Goal: Information Seeking & Learning: Understand process/instructions

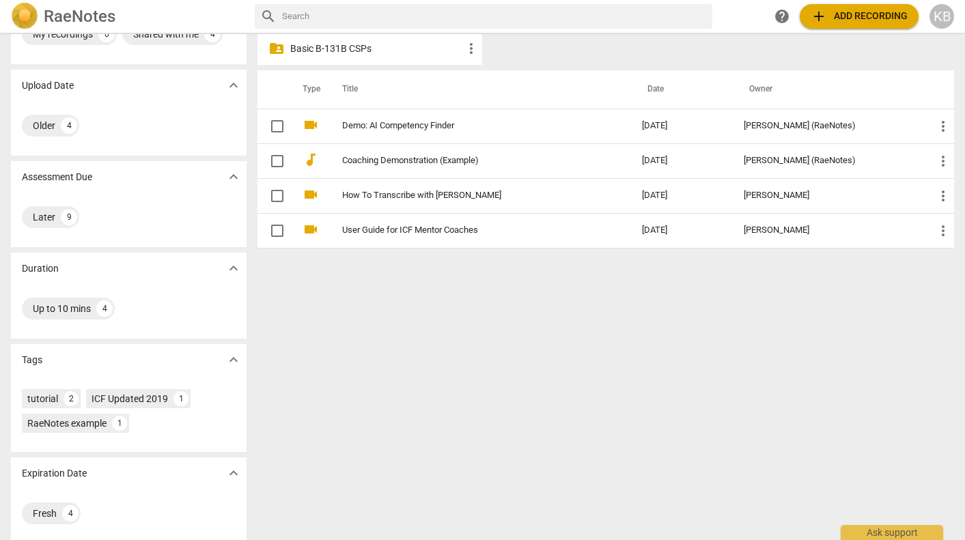
scroll to position [63, 0]
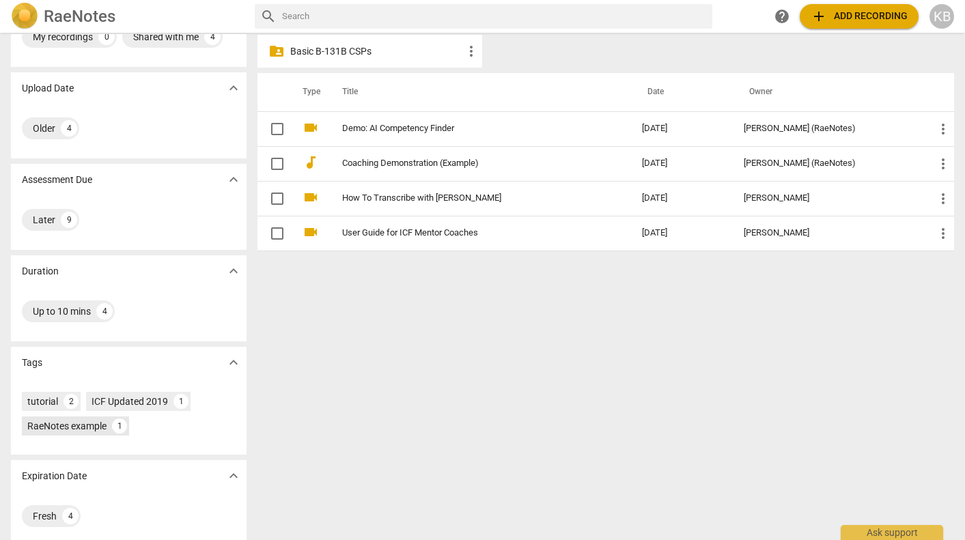
click at [91, 424] on div "RaeNotes example" at bounding box center [66, 426] width 79 height 14
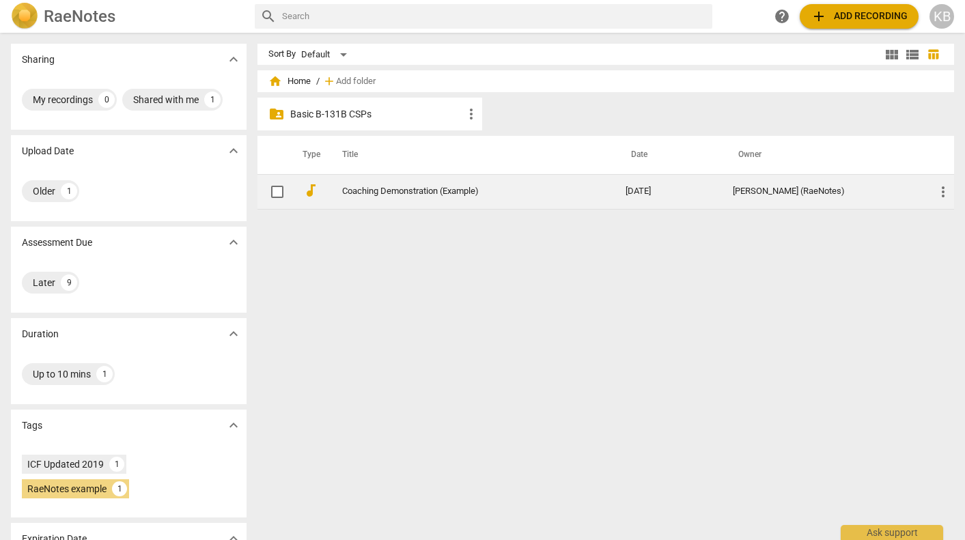
click at [432, 193] on link "Coaching Demonstration (Example)" at bounding box center [459, 191] width 234 height 10
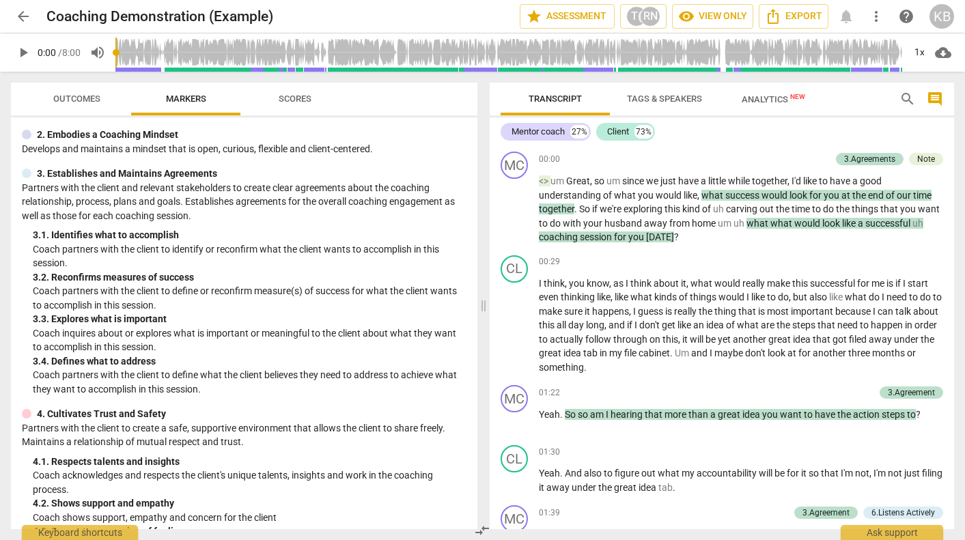
click at [25, 13] on span "arrow_back" at bounding box center [23, 16] width 16 height 16
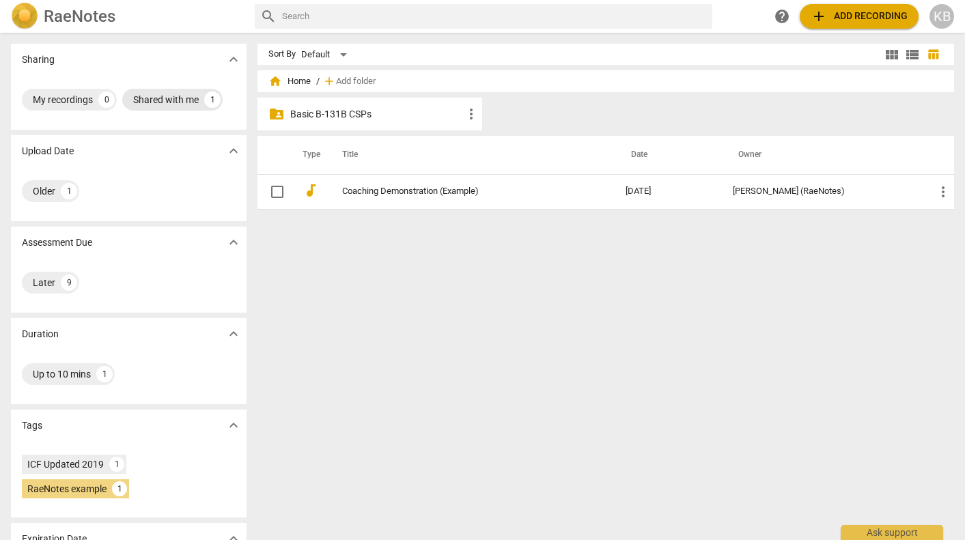
click at [191, 100] on div "Shared with me" at bounding box center [166, 100] width 66 height 14
click at [449, 115] on p "Basic B-131B CSPs" at bounding box center [376, 114] width 173 height 14
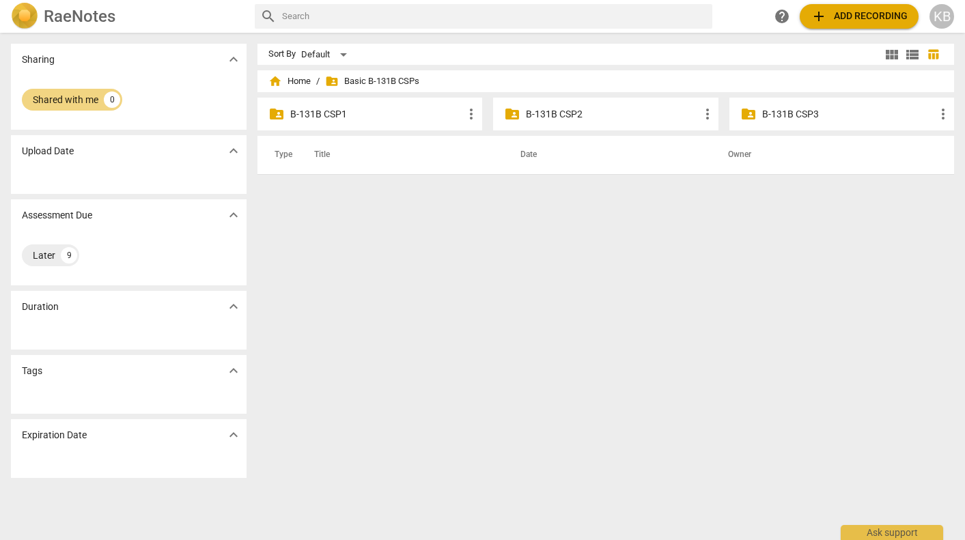
click at [357, 113] on p "B-131B CSP1" at bounding box center [376, 114] width 173 height 14
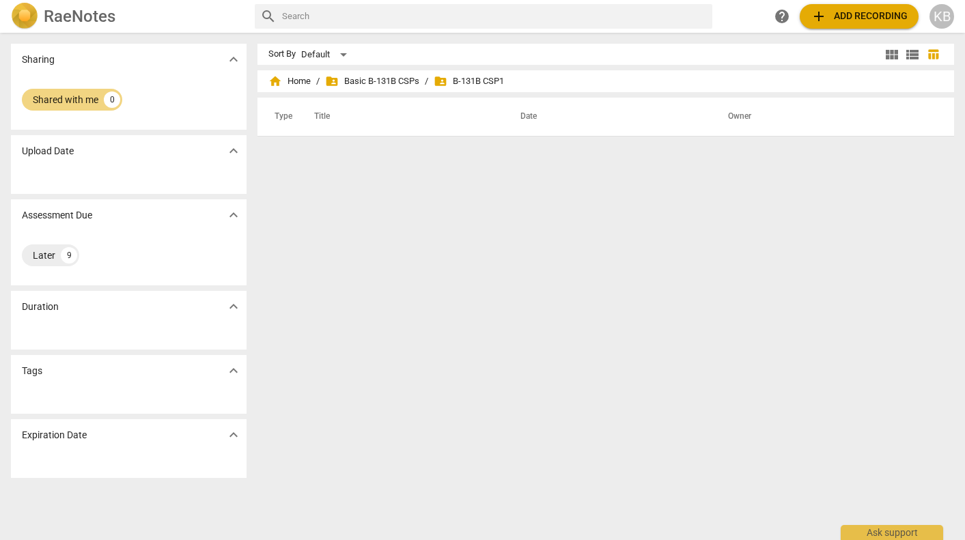
click at [111, 15] on h2 "RaeNotes" at bounding box center [80, 16] width 72 height 19
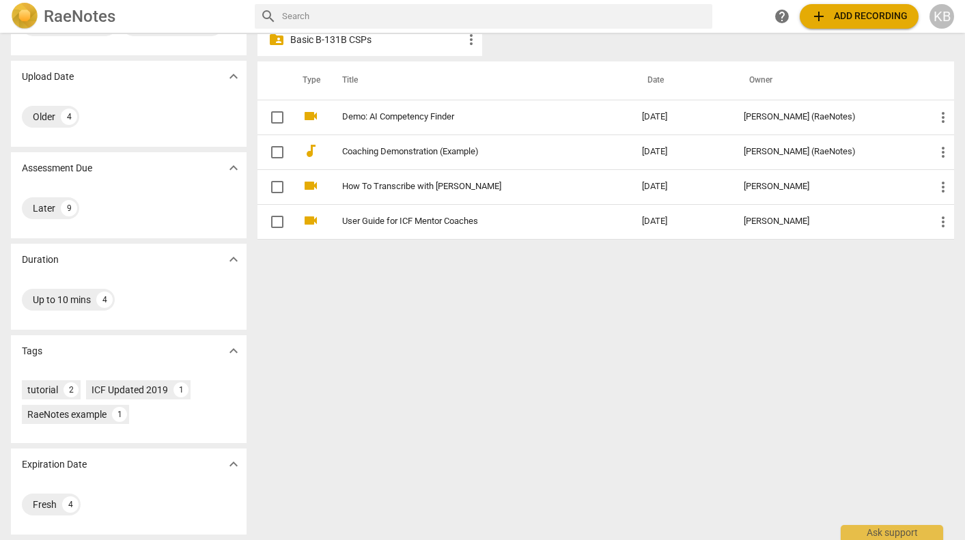
scroll to position [74, 0]
click at [49, 384] on div "tutorial" at bounding box center [42, 390] width 31 height 14
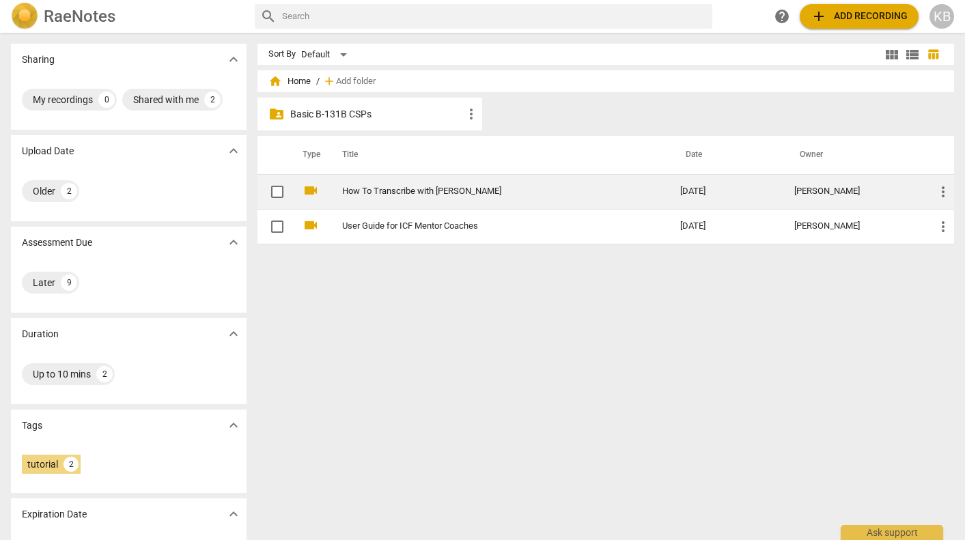
click at [436, 190] on link "How To Transcribe with [PERSON_NAME]" at bounding box center [486, 191] width 289 height 10
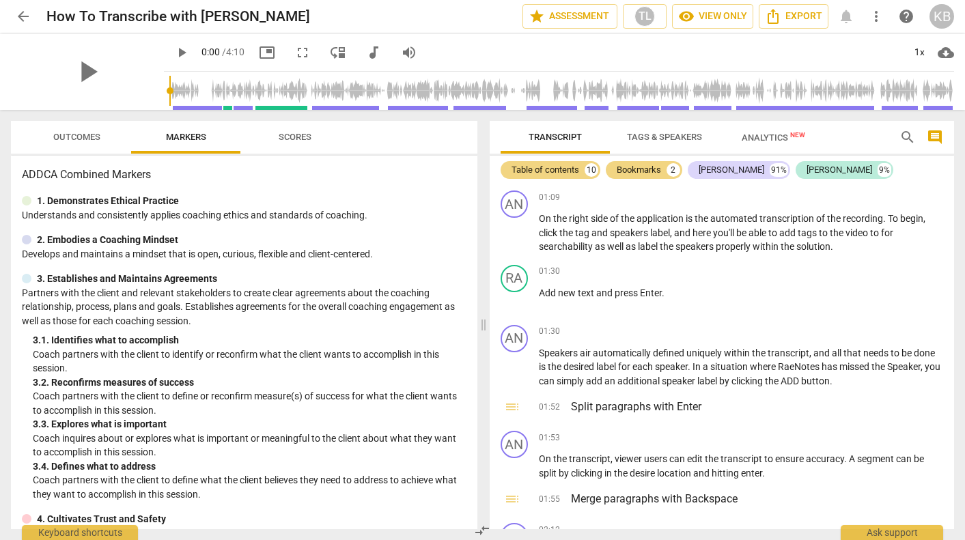
scroll to position [456, 0]
click at [19, 7] on button "arrow_back" at bounding box center [23, 16] width 25 height 25
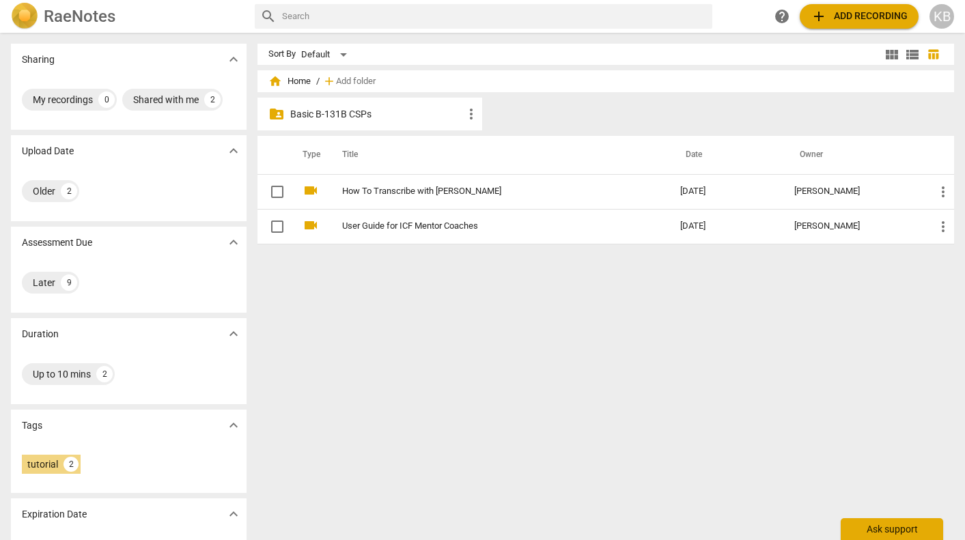
click at [896, 526] on div "Ask support" at bounding box center [892, 529] width 102 height 22
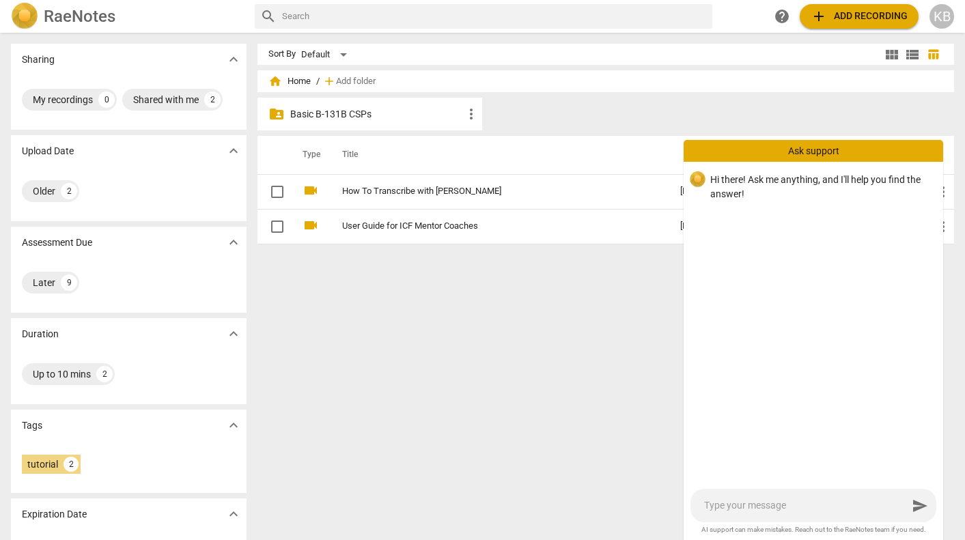
type textarea "h"
type textarea "ho"
type textarea "how"
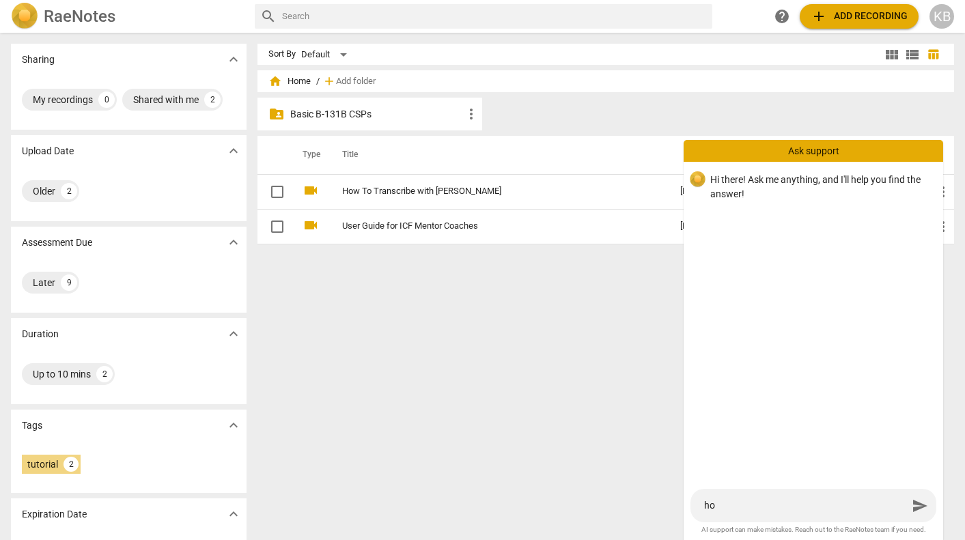
type textarea "how"
type textarea "how t"
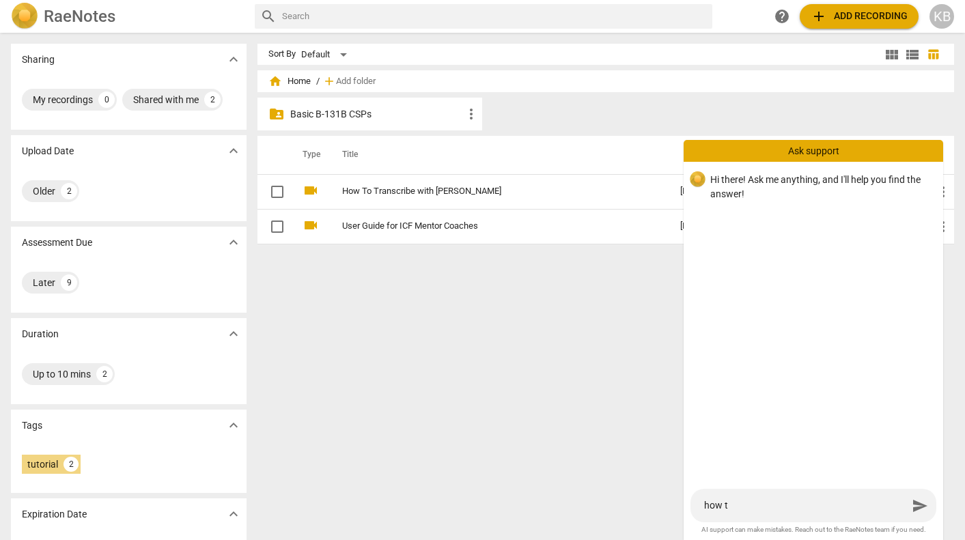
type textarea "how to"
type textarea "how to u"
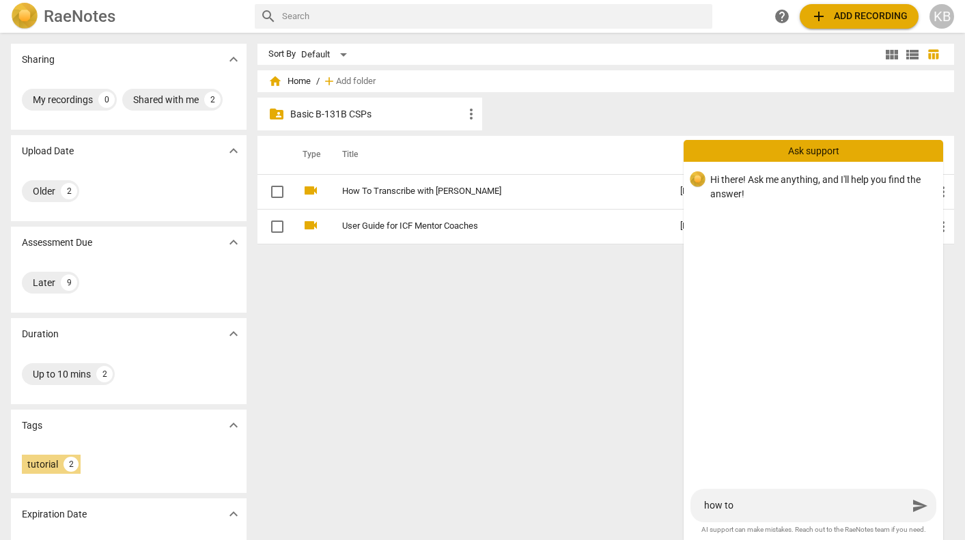
type textarea "how to u"
type textarea "how to up"
type textarea "how to upl"
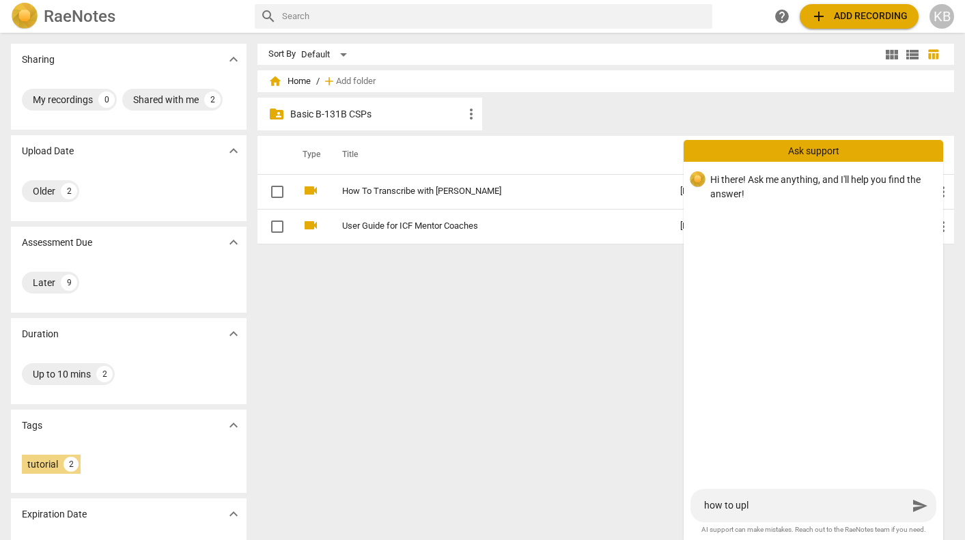
type textarea "how to upla"
type textarea "how to upl"
type textarea "how to uplo"
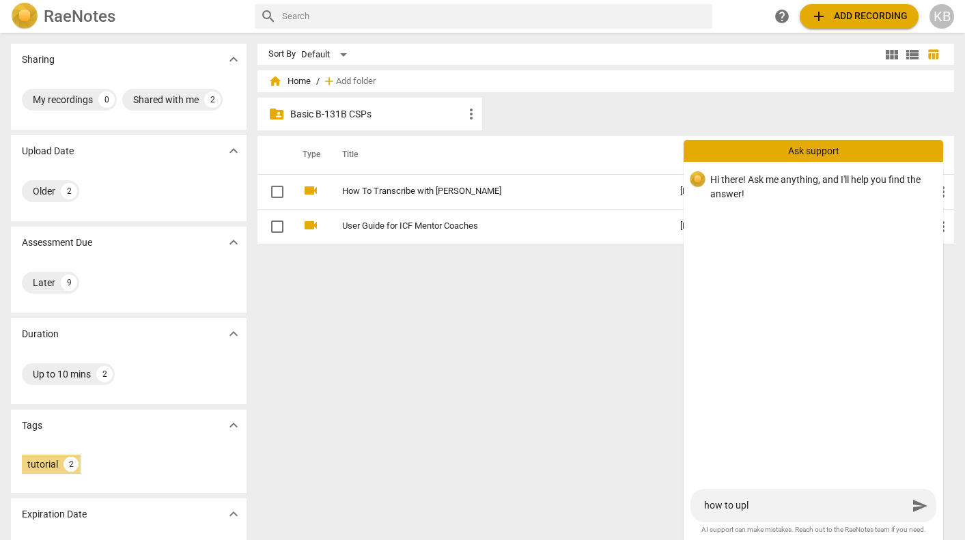
type textarea "how to uplo"
type textarea "how to uploa"
type textarea "how to upload"
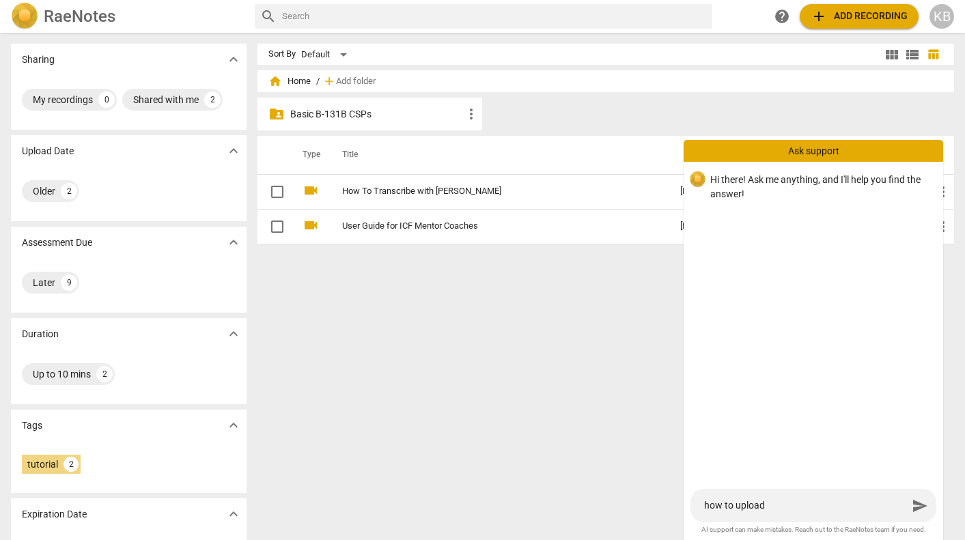
type textarea "how to upload"
type textarea "how to upload a"
type textarea "how to upload an"
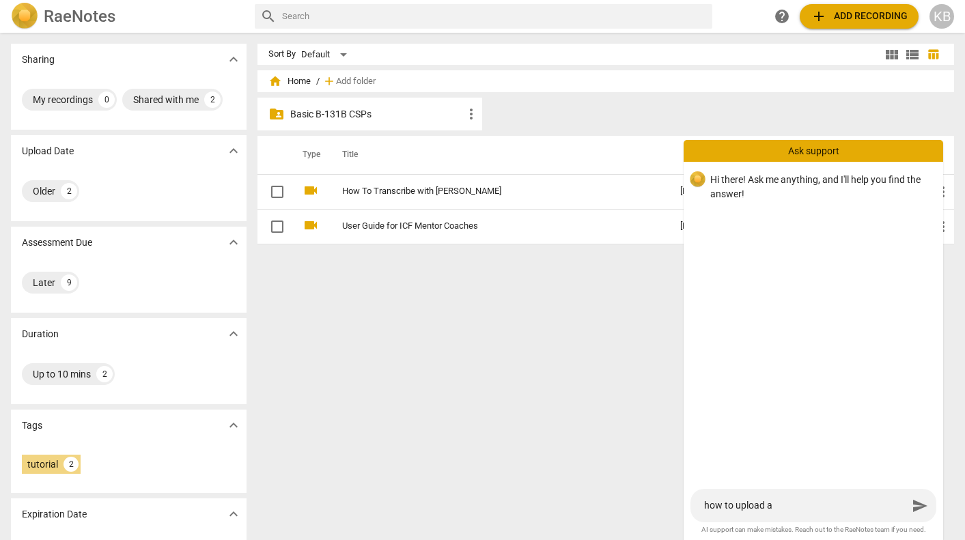
type textarea "how to upload an"
type textarea "how to upload an a"
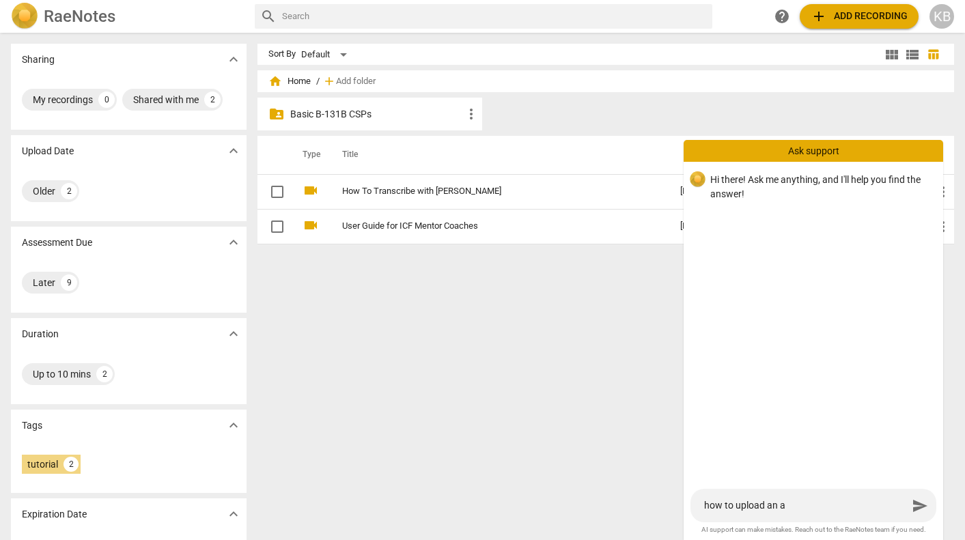
type textarea "how to upload an as"
type textarea "how to upload an ass"
type textarea "how to upload an assi"
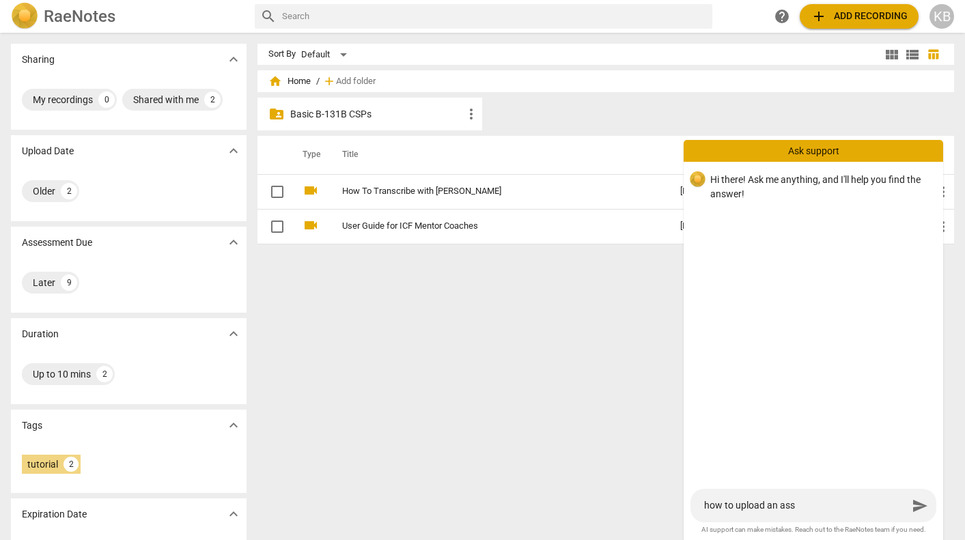
type textarea "how to upload an assi"
type textarea "how to upload an assig"
type textarea "how to upload an assign"
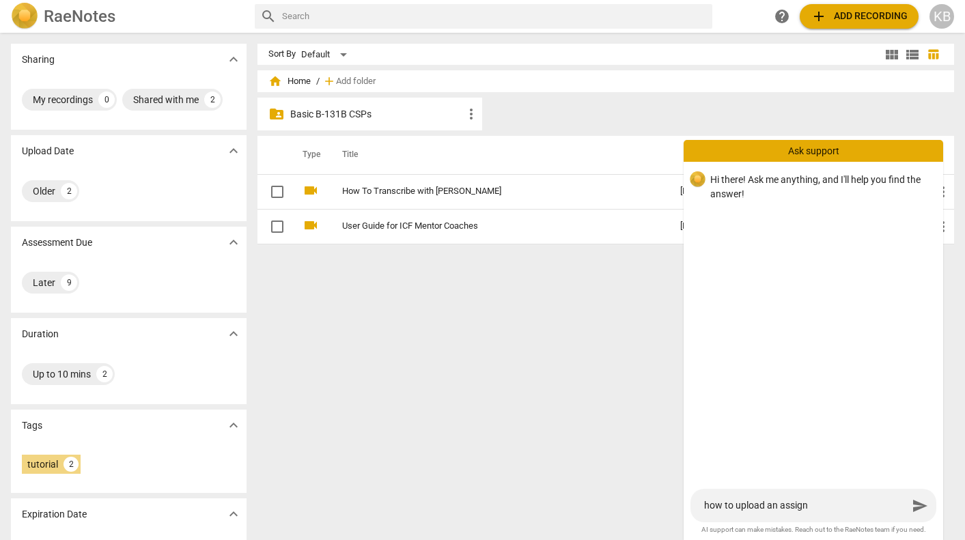
type textarea "how to upload an assignm"
type textarea "how to upload an assignme"
type textarea "how to upload an assignmen"
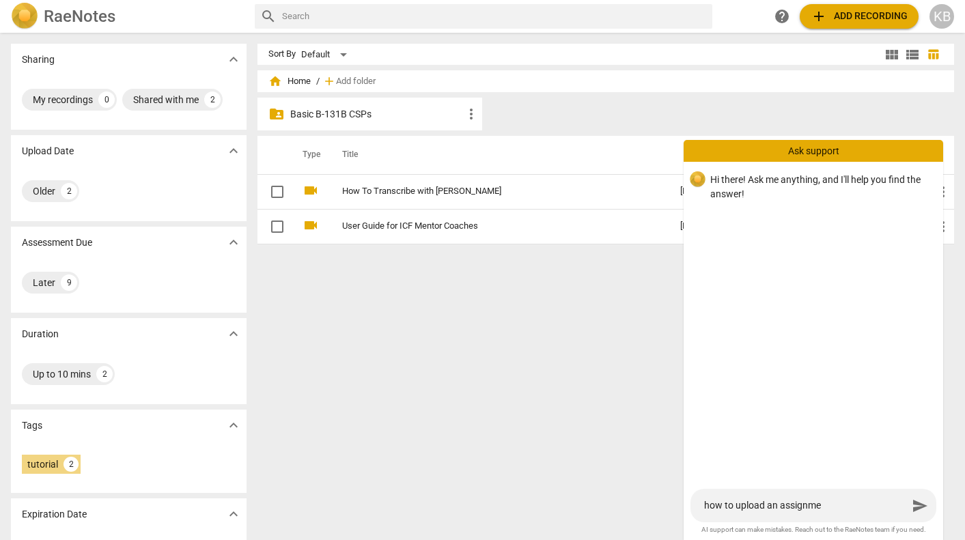
type textarea "how to upload an assignmen"
type textarea "how to upload an assignment"
type textarea "how to upload an assignmen"
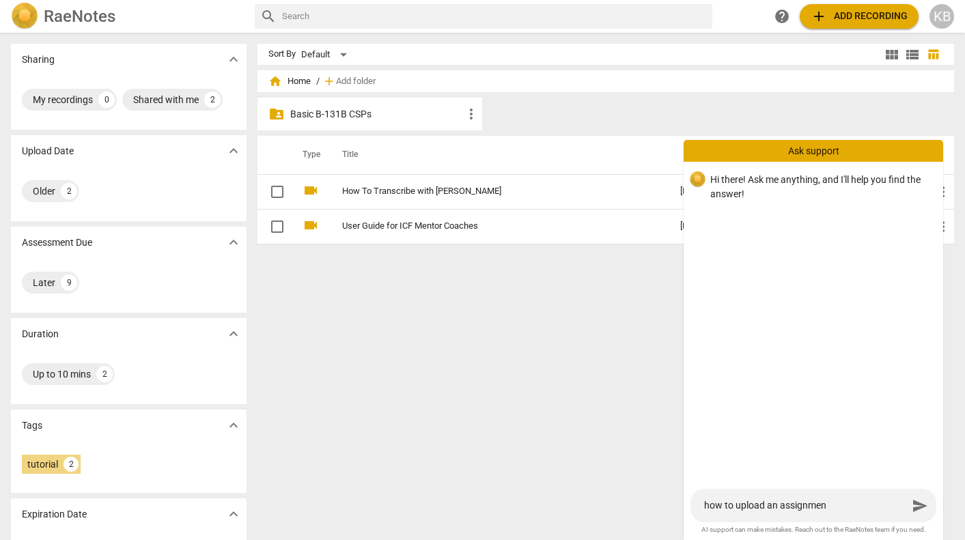
type textarea "how to upload an assignme"
type textarea "how to upload an assignm"
type textarea "how to upload an assign"
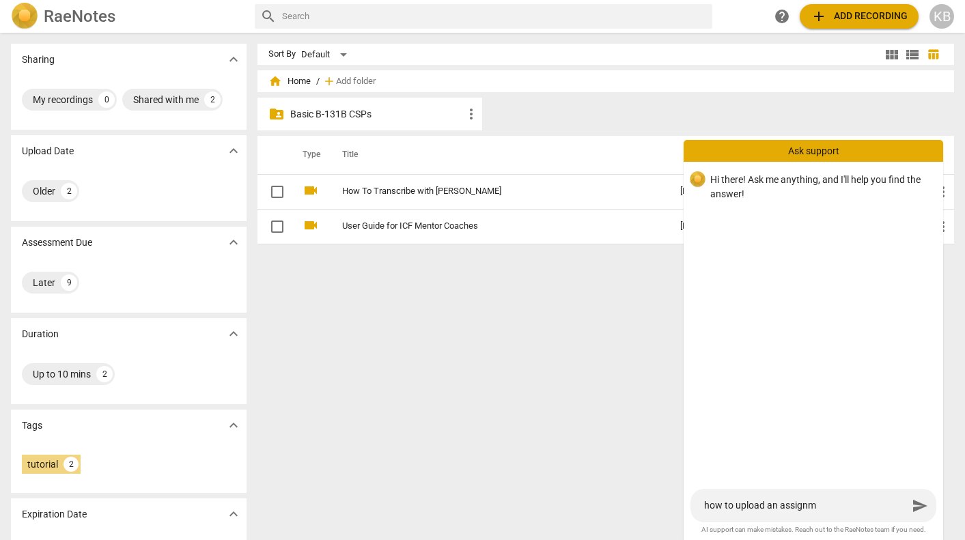
type textarea "how to upload an assign"
type textarea "how to upload an assig"
type textarea "how to upload an assi"
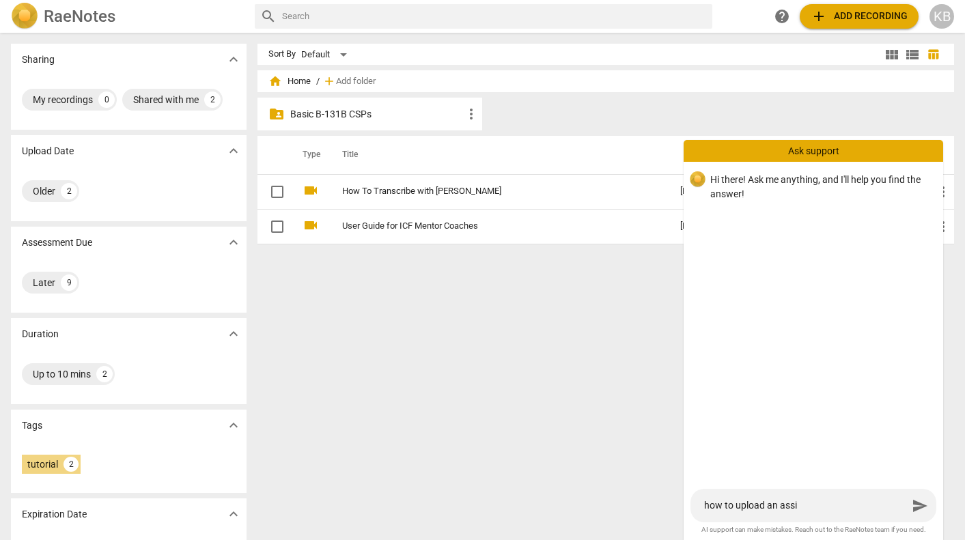
type textarea "how to upload an ass"
type textarea "how to upload an as"
type textarea "how to upload an a"
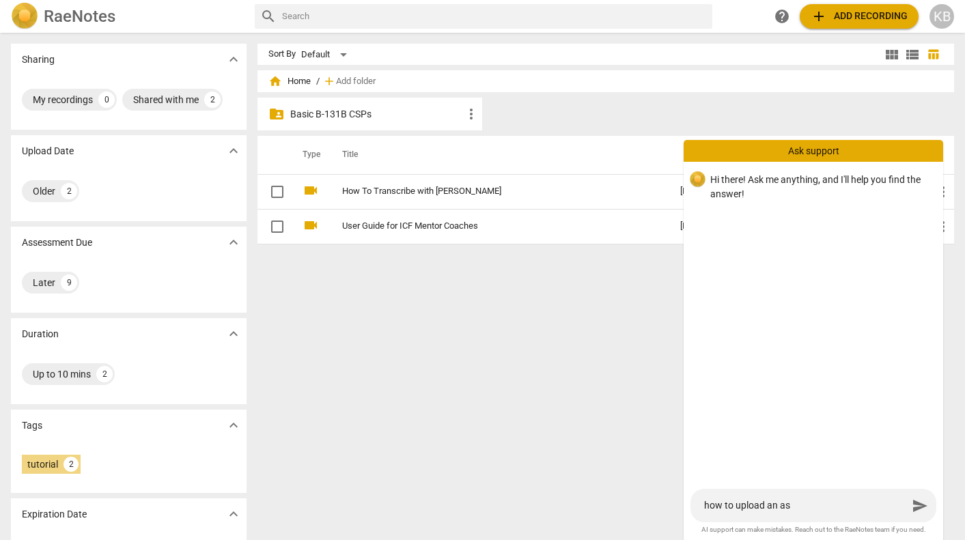
type textarea "how to upload an a"
type textarea "how to upload an"
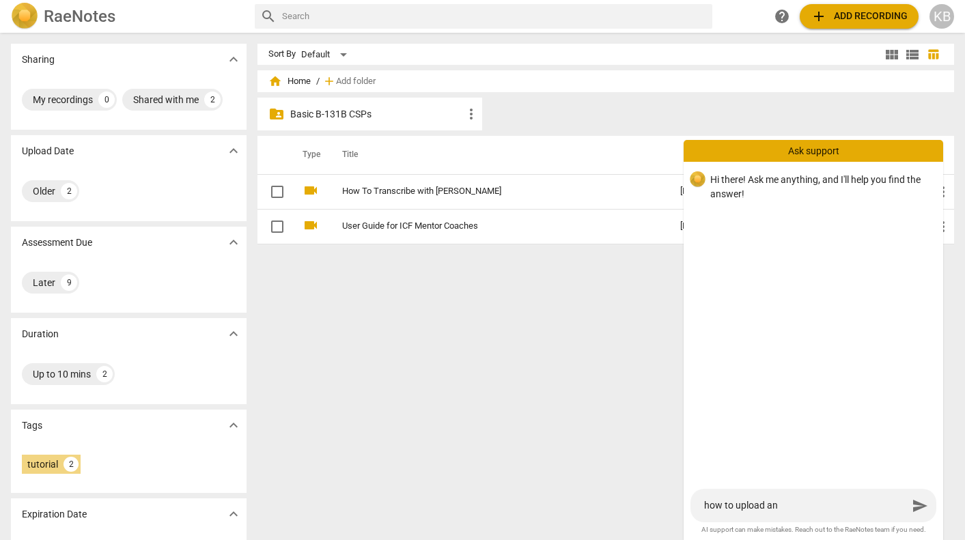
type textarea "how to upload a"
type textarea "how to upload a r"
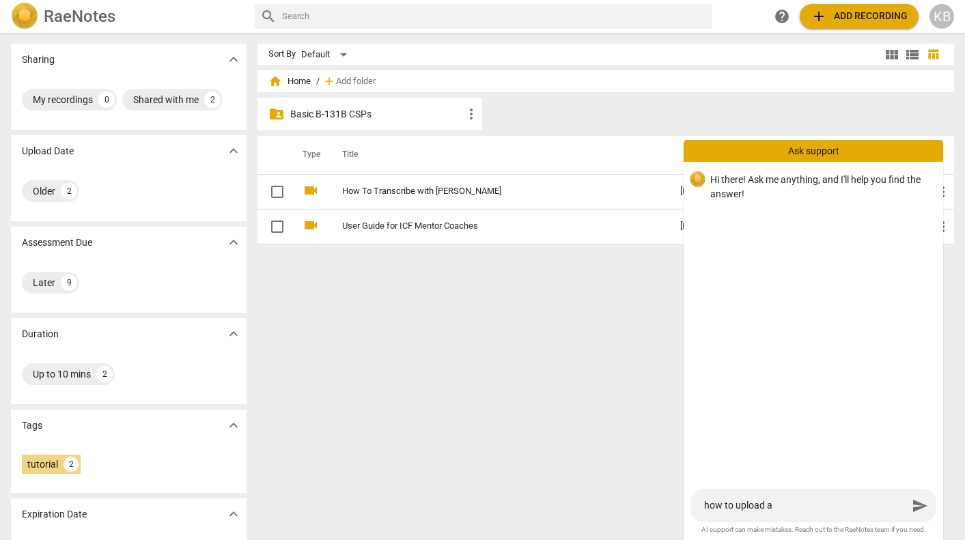
type textarea "how to upload a r"
type textarea "how to upload a re"
type textarea "how to upload a rec"
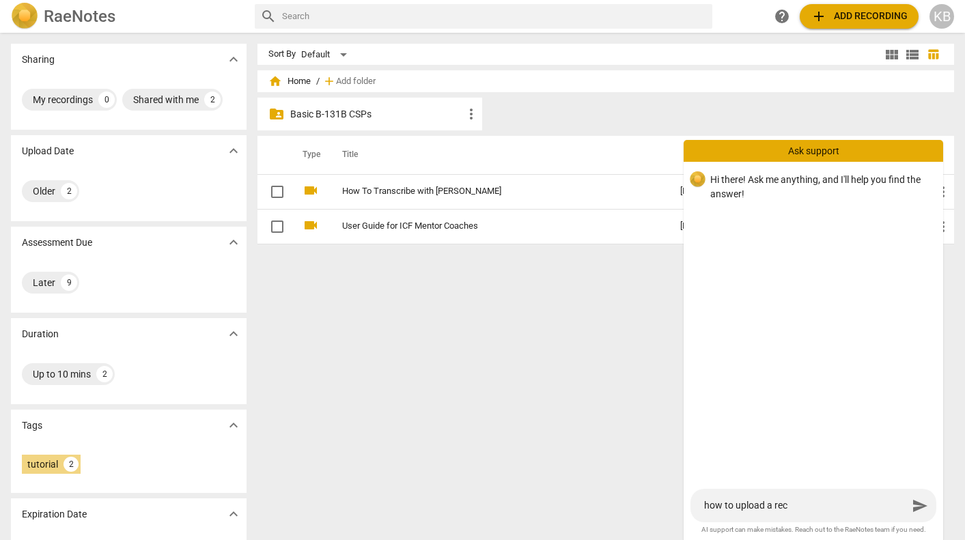
type textarea "how to upload a reco"
type textarea "how to upload a recor"
type textarea "how to upload a record"
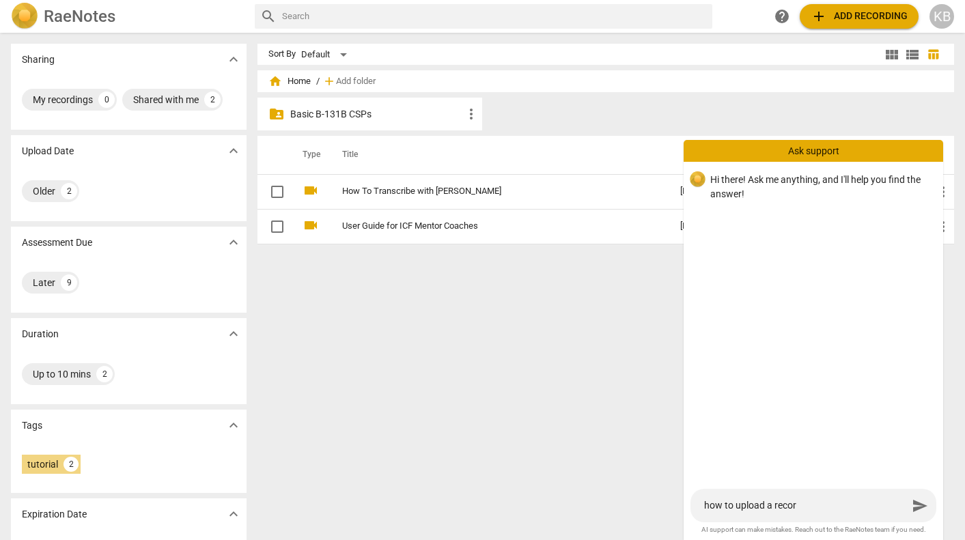
type textarea "how to upload a record"
type textarea "how to upload a recordi"
type textarea "how to upload a recordin"
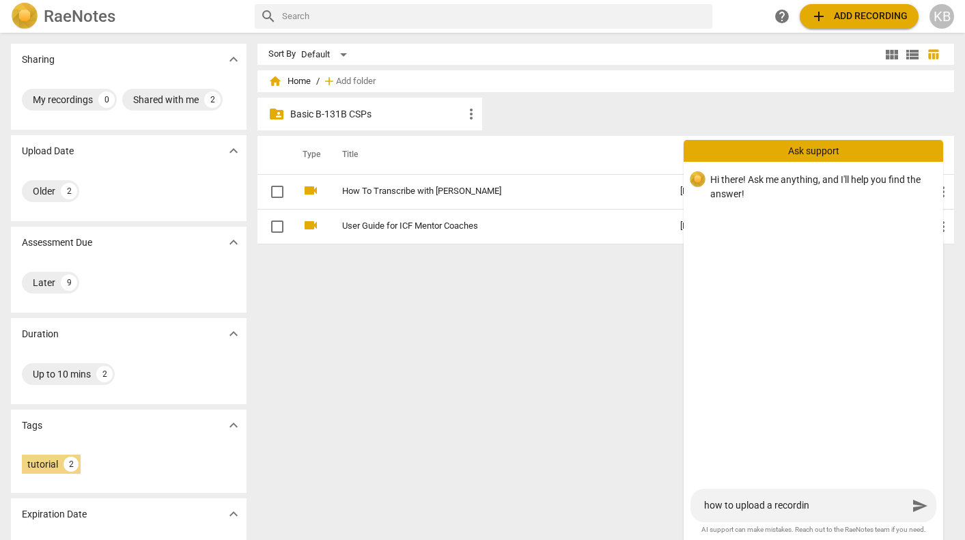
type textarea "how to upload a recording"
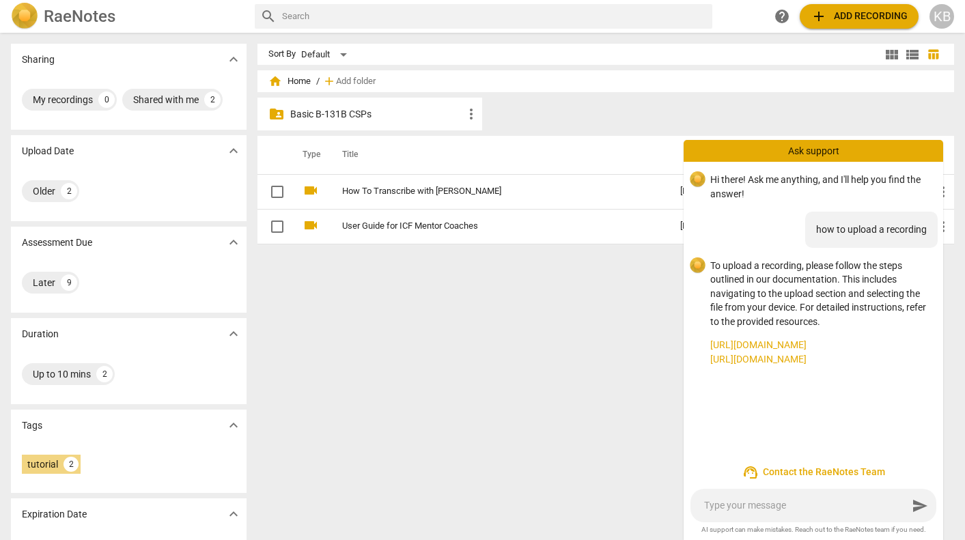
click at [823, 367] on link "[URL][DOMAIN_NAME]" at bounding box center [821, 359] width 222 height 14
